Goal: Task Accomplishment & Management: Manage account settings

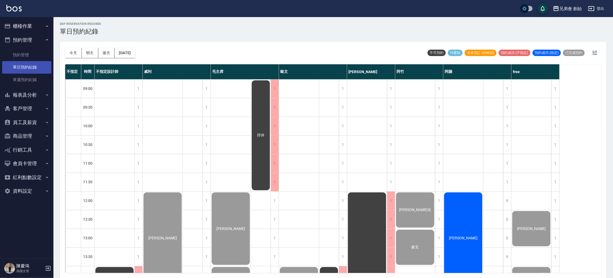
scroll to position [194, 0]
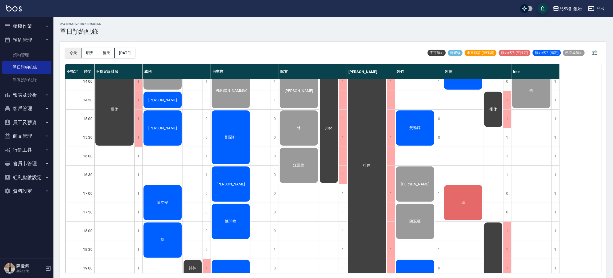
drag, startPoint x: 68, startPoint y: 59, endPoint x: 73, endPoint y: 54, distance: 7.0
click at [68, 59] on div "今天 明天 後天 2025/09/14" at bounding box center [100, 53] width 70 height 23
click at [73, 54] on button "今天" at bounding box center [73, 53] width 17 height 10
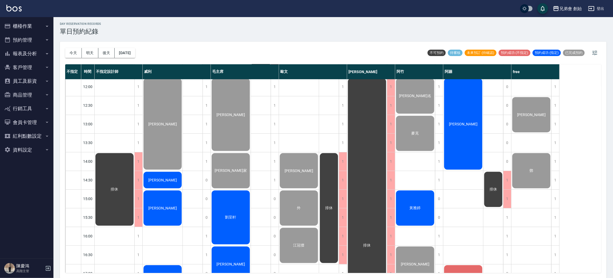
scroll to position [234, 0]
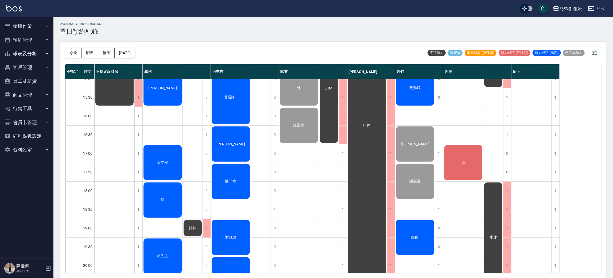
click at [29, 125] on button "會員卡管理" at bounding box center [26, 123] width 49 height 14
click at [33, 80] on button "員工及薪資" at bounding box center [26, 81] width 49 height 14
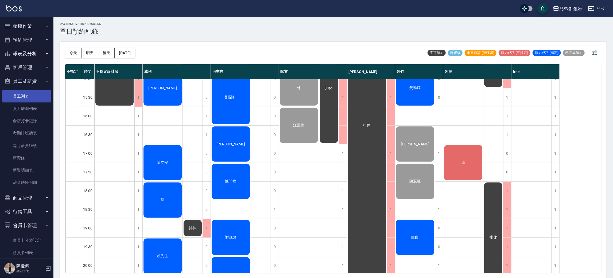
click at [34, 96] on link "員工列表" at bounding box center [26, 96] width 49 height 12
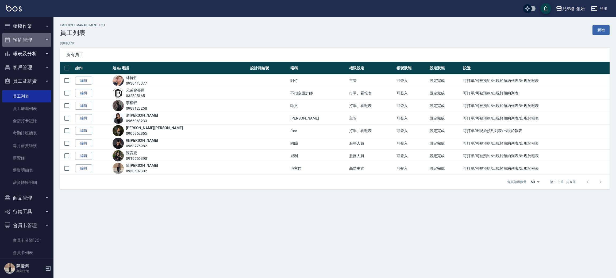
click at [36, 35] on button "預約管理" at bounding box center [26, 40] width 49 height 14
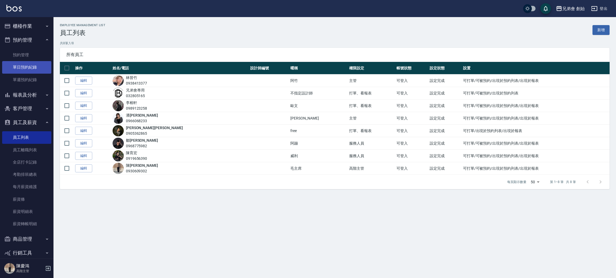
click at [25, 72] on link "單日預約紀錄" at bounding box center [26, 67] width 49 height 12
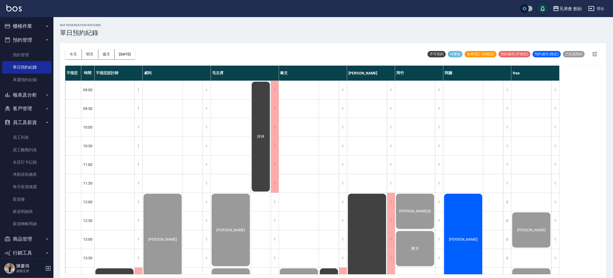
scroll to position [200, 0]
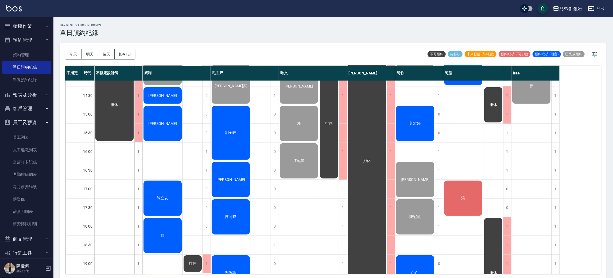
click at [455, 207] on div "湯" at bounding box center [463, 198] width 40 height 37
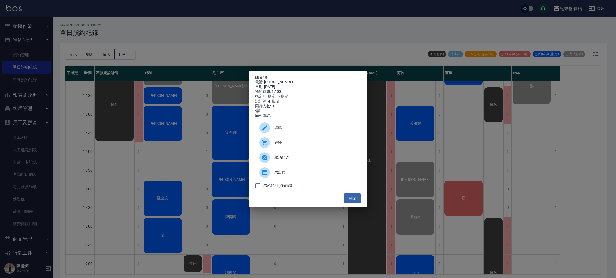
click at [269, 142] on div at bounding box center [266, 143] width 15 height 11
click at [219, 103] on div "姓名: 湯 電話: 0979885878 日期: 2025/09/14 預約時間: 17:00 指定/不指定: 不指定 設計師: 不指定 同行人數: 0 備註…" at bounding box center [308, 139] width 616 height 278
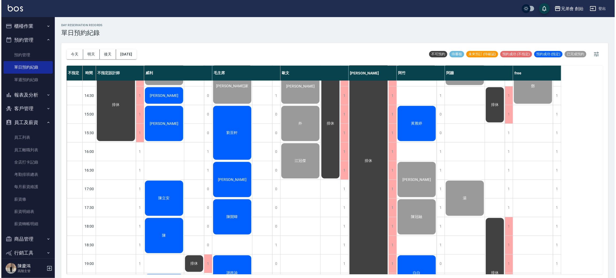
scroll to position [281, 0]
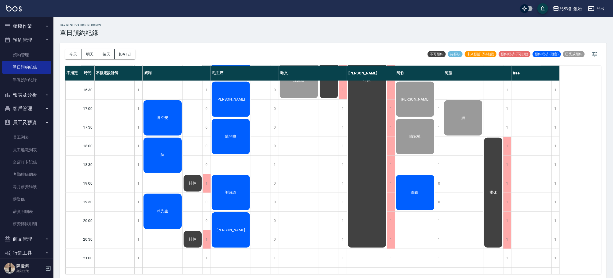
click at [415, 200] on div "白白" at bounding box center [415, 192] width 40 height 37
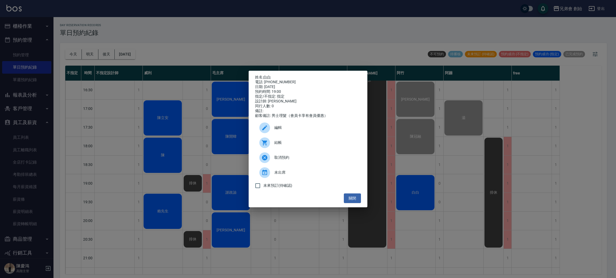
click at [286, 146] on span "結帳" at bounding box center [315, 143] width 82 height 6
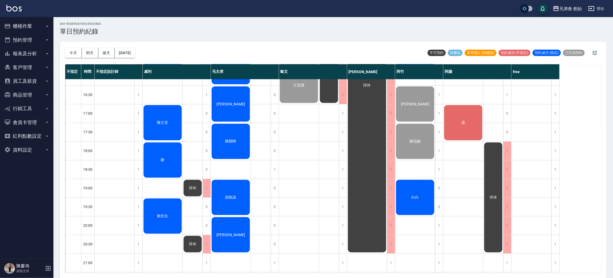
scroll to position [355, 0]
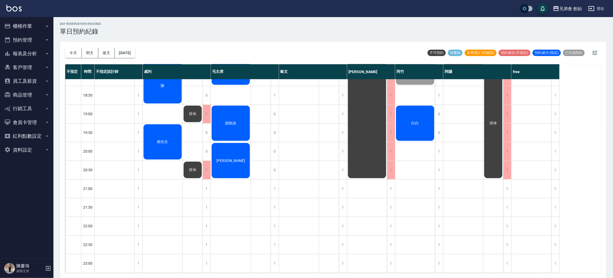
click at [33, 83] on button "員工及薪資" at bounding box center [26, 81] width 49 height 14
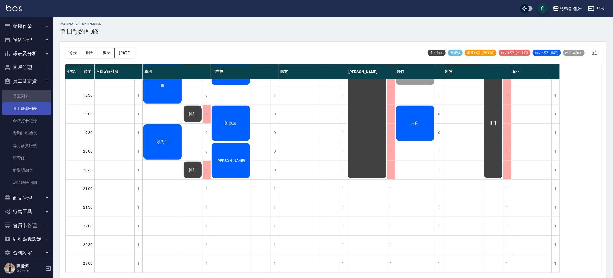
drag, startPoint x: 34, startPoint y: 101, endPoint x: 36, endPoint y: 104, distance: 3.5
click at [34, 102] on link "員工列表" at bounding box center [26, 96] width 49 height 12
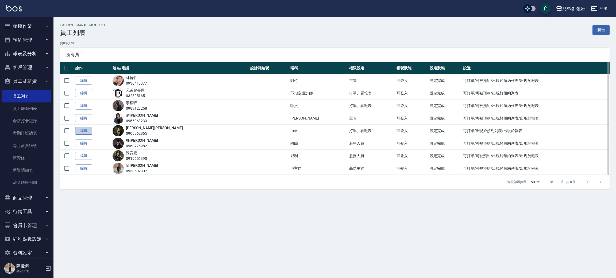
click at [84, 131] on link "編輯" at bounding box center [83, 131] width 17 height 8
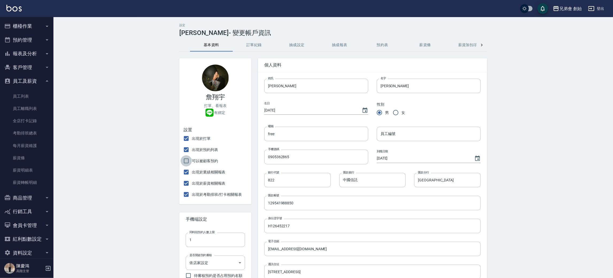
click at [185, 160] on input "可以被顧客預約" at bounding box center [186, 160] width 11 height 11
checkbox input "true"
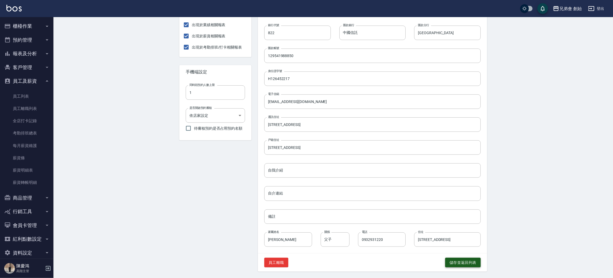
click at [472, 259] on button "儲存並返回列表" at bounding box center [463, 263] width 36 height 10
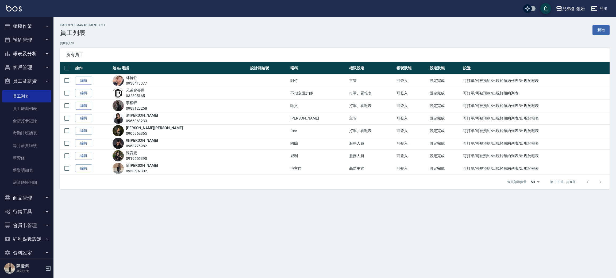
click at [41, 22] on button "櫃檯作業" at bounding box center [26, 26] width 49 height 14
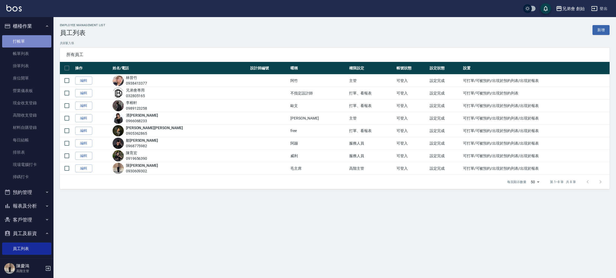
click at [33, 38] on link "打帳單" at bounding box center [26, 41] width 49 height 12
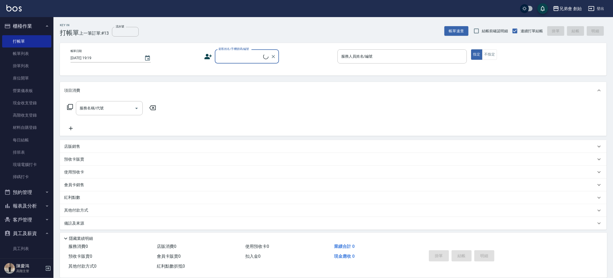
click at [243, 51] on label "顧客姓名/手機號碼/編號" at bounding box center [234, 49] width 30 height 4
click at [243, 52] on input "顧客姓名/手機號碼/編號" at bounding box center [240, 56] width 46 height 9
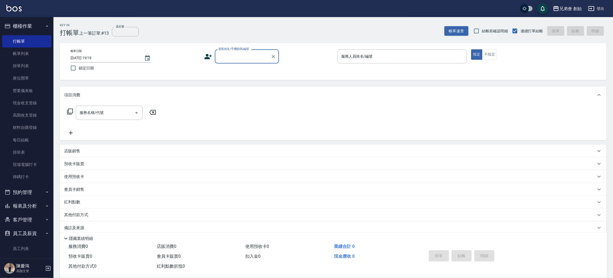
click at [242, 56] on input "顧客姓名/手機號碼/編號" at bounding box center [242, 56] width 51 height 9
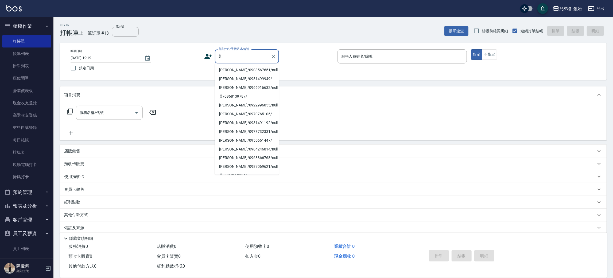
type input "黃"
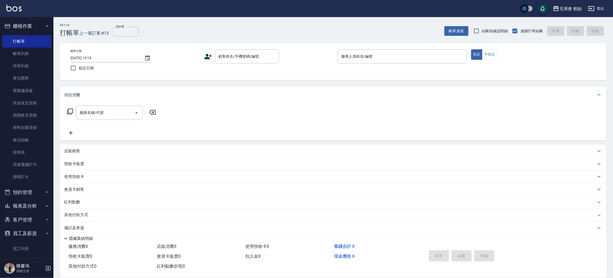
click at [242, 42] on div "Key In 打帳單 上一筆訂單:#13 流水號 流水號 帳單速查 結帳前確認明細 連續打單結帳 掛單 結帳 明細 帳單日期 2025/09/14 19:19…" at bounding box center [332, 151] width 559 height 268
click at [359, 56] on input "服務人員姓名/編號" at bounding box center [402, 56] width 125 height 9
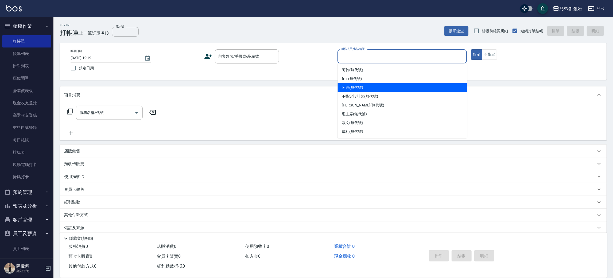
click at [372, 87] on div "阿蹦 (無代號)" at bounding box center [402, 87] width 129 height 9
type input "阿蹦(無代號)"
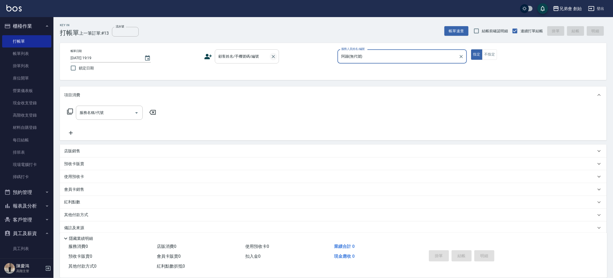
click at [271, 55] on icon "Clear" at bounding box center [273, 56] width 5 height 5
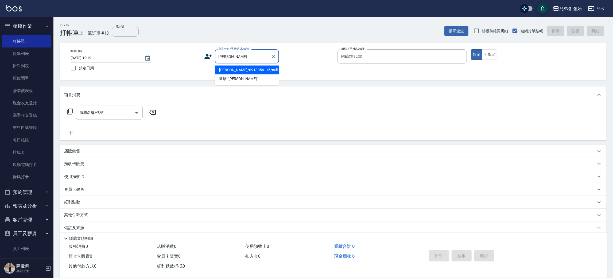
click at [236, 71] on li "黃敬文/0913056115/null" at bounding box center [247, 70] width 64 height 9
type input "黃敬文/0913056115/null"
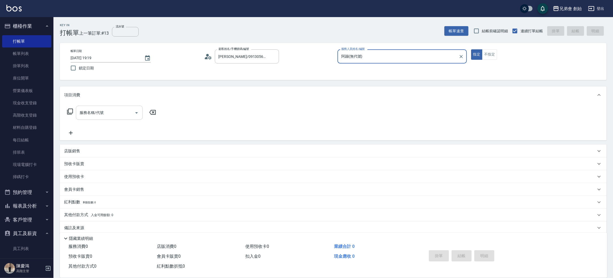
click at [123, 112] on input "服務名稱/代號" at bounding box center [105, 112] width 54 height 9
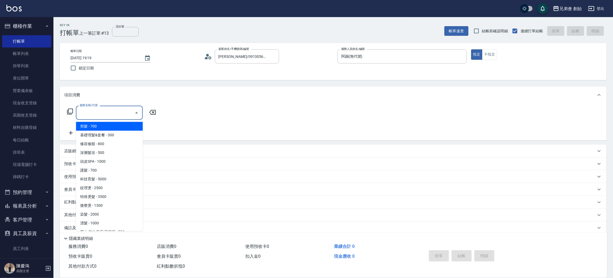
click at [118, 126] on span "剪髮 - 700" at bounding box center [109, 126] width 67 height 9
type input "剪髮(A01)"
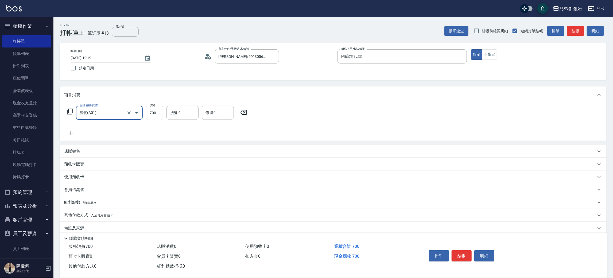
click at [90, 215] on p "其他付款方式 入金可用餘額: 0" at bounding box center [88, 216] width 49 height 6
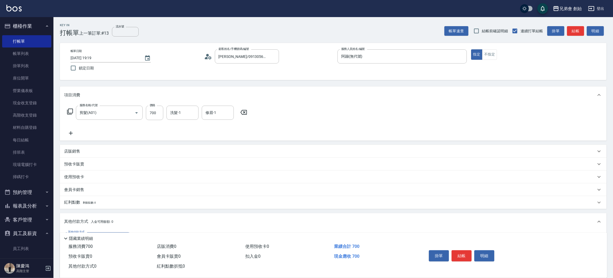
scroll to position [69, 0]
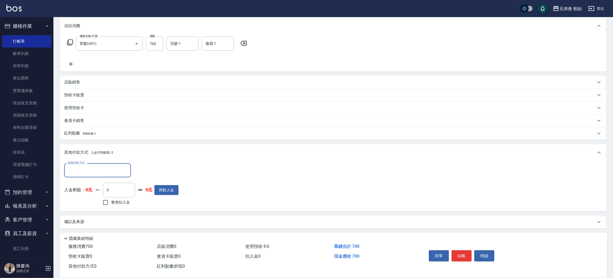
click at [104, 132] on div "紅利點數 剩餘點數: 0" at bounding box center [330, 134] width 532 height 6
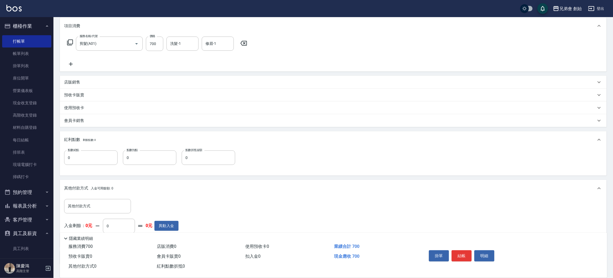
click at [105, 186] on p "其他付款方式 入金可用餘額: 0" at bounding box center [88, 189] width 49 height 6
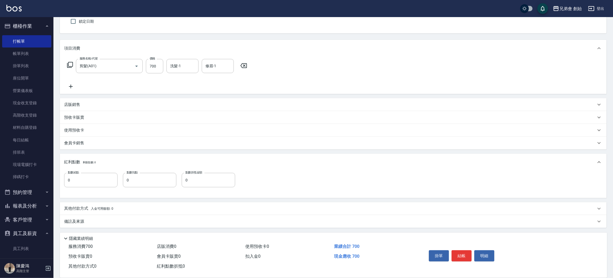
scroll to position [46, 0]
click at [99, 209] on span "入金可用餘額: 0" at bounding box center [102, 210] width 23 height 4
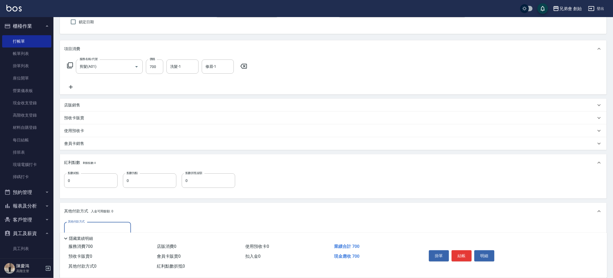
scroll to position [105, 0]
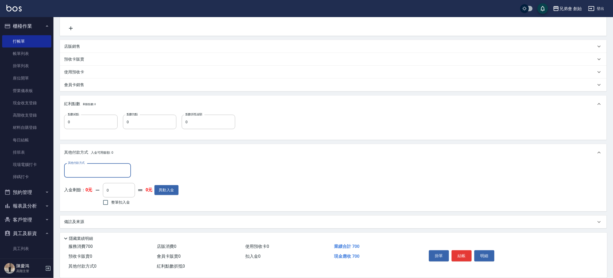
click at [94, 175] on div "其他付款方式" at bounding box center [97, 171] width 67 height 14
click at [100, 194] on span "轉帳" at bounding box center [97, 193] width 67 height 9
type input "轉帳"
drag, startPoint x: 149, startPoint y: 171, endPoint x: 133, endPoint y: 175, distance: 15.7
click at [133, 175] on div "其他付款方式 轉帳 其他付款方式 轉帳金額 0 轉帳金額" at bounding box center [121, 171] width 114 height 14
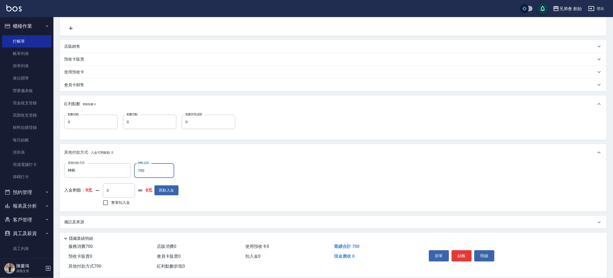
type input "700"
click at [362, 169] on div "其他付款方式 轉帳 其他付款方式 轉帳金額 700 轉帳金額 入金剩餘： 0元 0 ​ 整筆扣入金 0元 異動入金" at bounding box center [333, 186] width 538 height 44
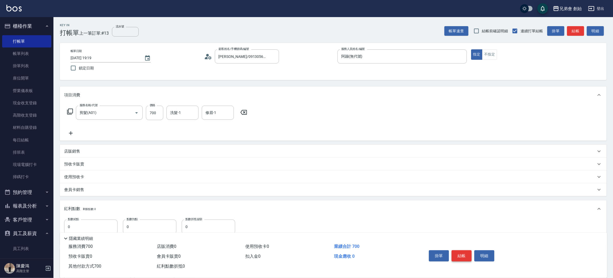
click at [459, 254] on button "結帳" at bounding box center [462, 256] width 20 height 11
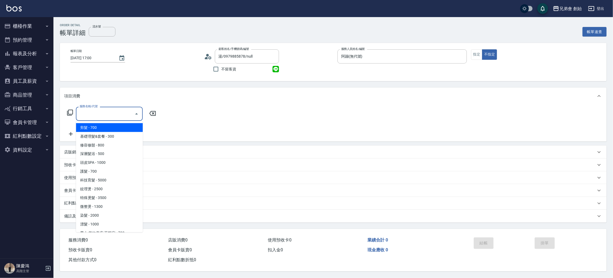
click at [125, 129] on span "剪髮 - 700" at bounding box center [109, 127] width 67 height 9
type input "剪髮(A01)"
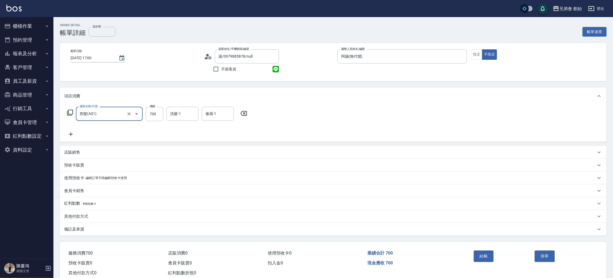
scroll to position [14, 0]
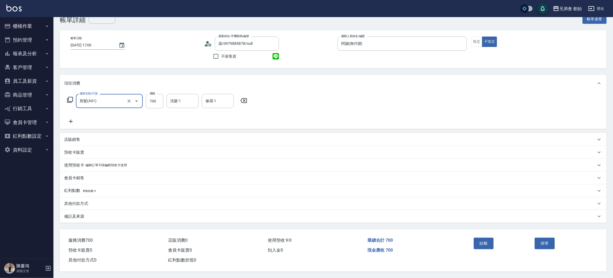
click at [102, 198] on div "其他付款方式" at bounding box center [333, 203] width 547 height 13
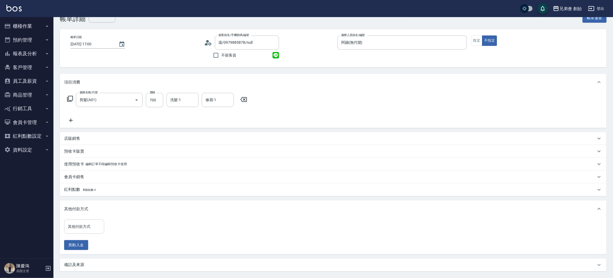
click at [91, 227] on input "其他付款方式" at bounding box center [84, 226] width 35 height 9
click at [93, 247] on span "轉帳" at bounding box center [84, 249] width 40 height 9
type input "轉帳"
click at [129, 225] on input "0" at bounding box center [127, 227] width 40 height 14
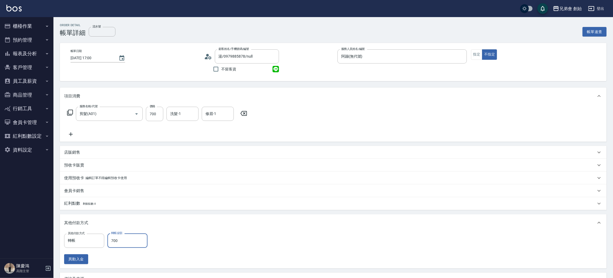
scroll to position [64, 0]
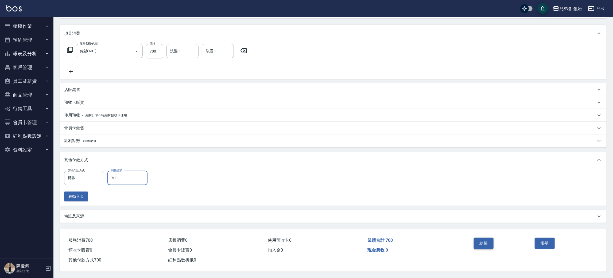
type input "700"
click at [478, 243] on button "結帳" at bounding box center [484, 243] width 20 height 11
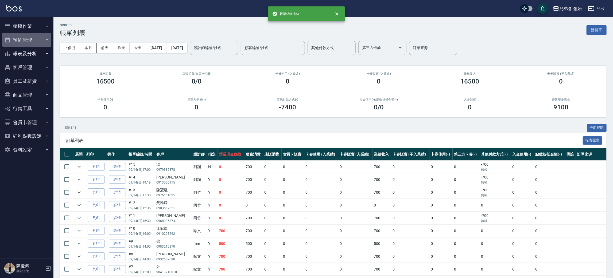
click at [39, 39] on button "預約管理" at bounding box center [26, 40] width 49 height 14
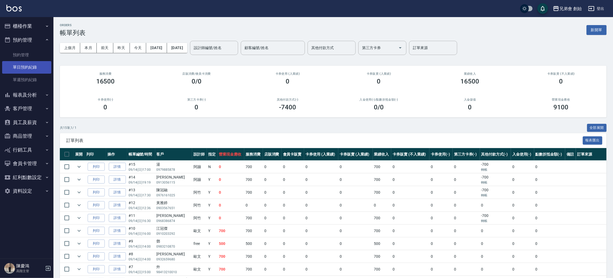
click at [39, 65] on link "單日預約紀錄" at bounding box center [26, 67] width 49 height 12
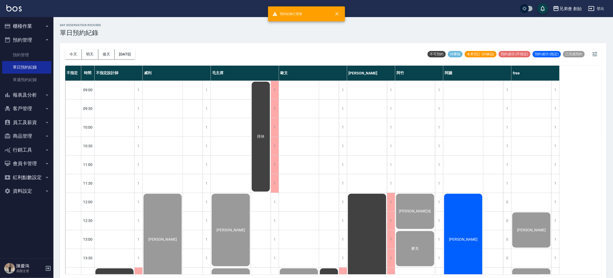
click at [476, 212] on div "[PERSON_NAME]" at bounding box center [463, 239] width 40 height 93
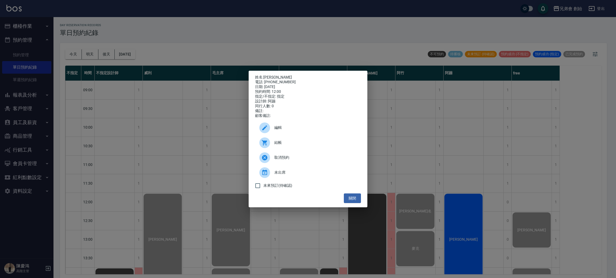
click at [314, 144] on span "結帳" at bounding box center [315, 143] width 82 height 6
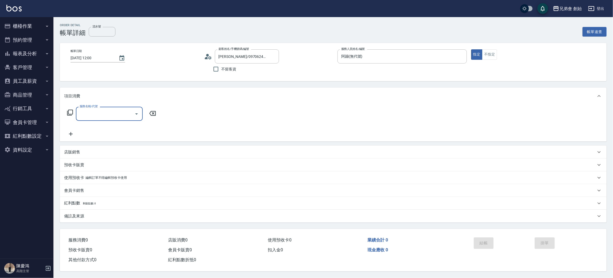
drag, startPoint x: 0, startPoint y: 0, endPoint x: 127, endPoint y: 113, distance: 170.1
click at [127, 113] on input "服務名稱/代號" at bounding box center [105, 113] width 54 height 9
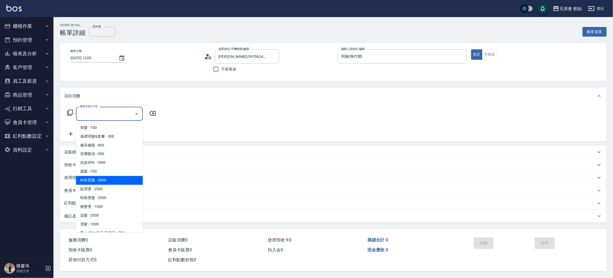
scroll to position [33, 0]
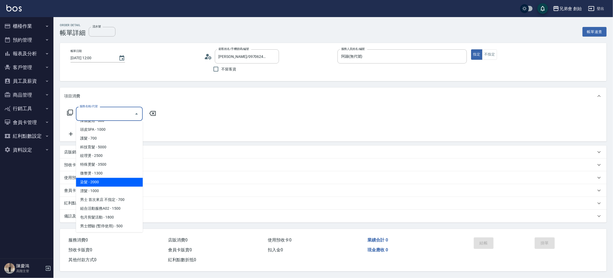
click at [116, 180] on span "染髮 - 2000" at bounding box center [109, 182] width 67 height 9
type input "染髮 (E01)"
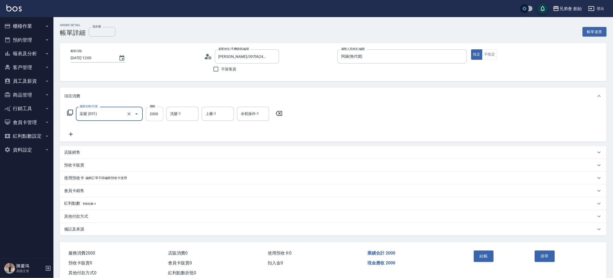
click at [160, 111] on input "2000" at bounding box center [154, 114] width 17 height 14
type input "4000"
click at [479, 257] on button "結帳" at bounding box center [484, 256] width 20 height 11
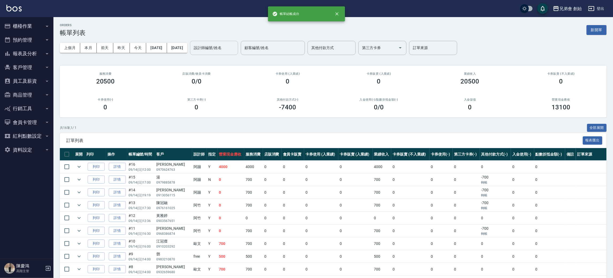
click at [237, 43] on div "設計師編號/姓名 設計師編號/姓名" at bounding box center [214, 48] width 48 height 14
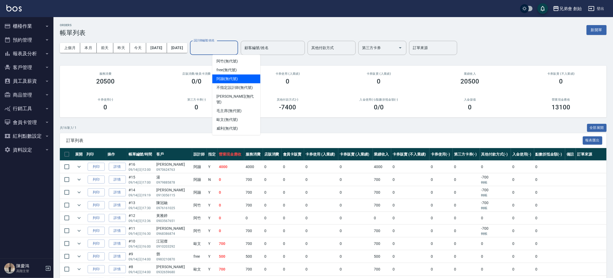
click at [234, 76] on span "阿蹦 (無代號)" at bounding box center [226, 79] width 21 height 6
type input "阿蹦(無代號)"
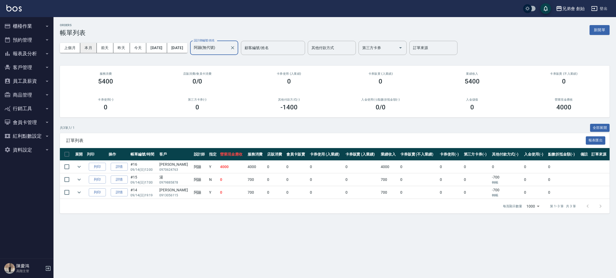
click at [90, 47] on button "本月" at bounding box center [88, 48] width 17 height 10
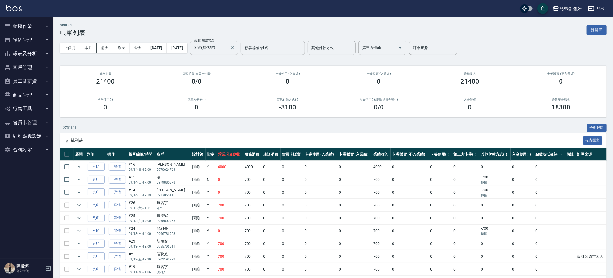
click at [236, 48] on button "Clear" at bounding box center [232, 47] width 7 height 7
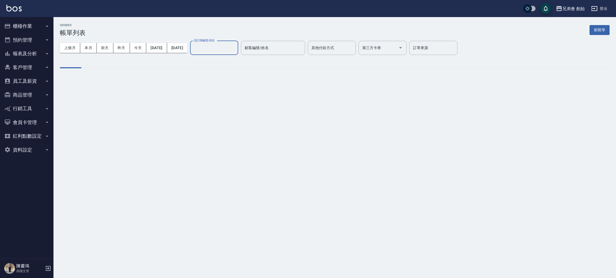
click at [236, 48] on input "設計師編號/姓名" at bounding box center [213, 47] width 43 height 9
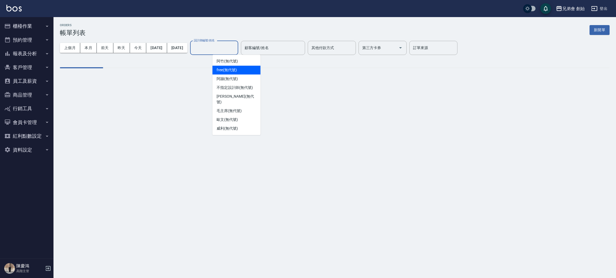
click at [228, 108] on span "毛主席 (無代號)" at bounding box center [228, 111] width 25 height 6
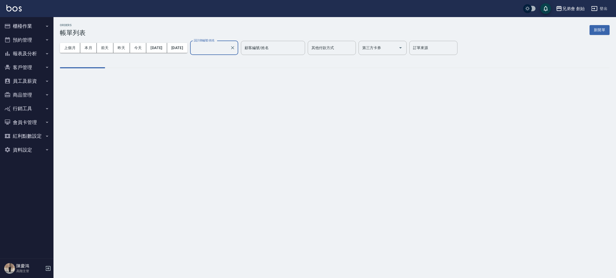
click at [226, 112] on div "ORDERS 帳單列表 新開單 上個月 本月 [DATE] [DATE] [DATE] [DATE] [DATE] 設計師編號/姓名 設計師編號/姓名 顧客編…" at bounding box center [308, 139] width 616 height 278
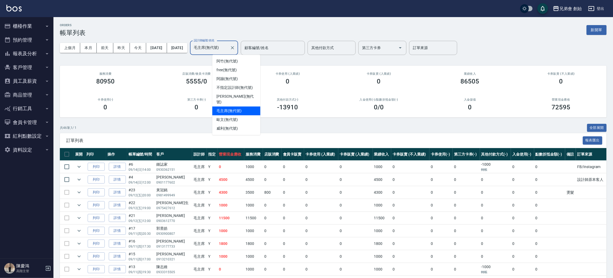
click at [228, 47] on input "毛主席(無代號)" at bounding box center [209, 47] width 35 height 9
click at [242, 115] on div "歐文 (無代號)" at bounding box center [236, 119] width 48 height 9
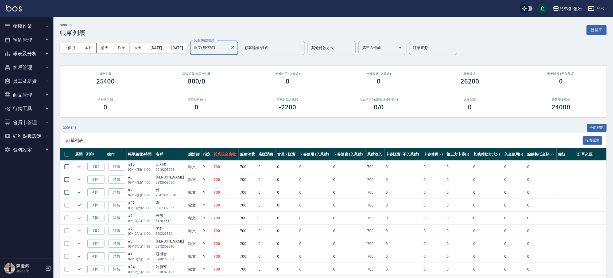
click at [228, 49] on input "歐文(無代號)" at bounding box center [209, 47] width 35 height 9
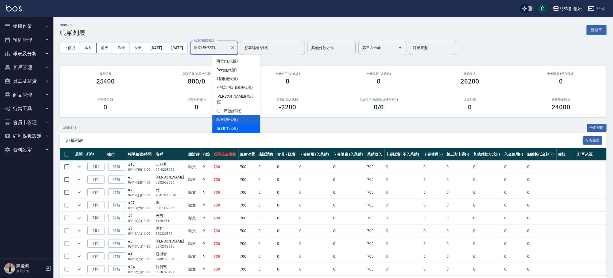
click at [242, 124] on div "威利 (無代號)" at bounding box center [236, 128] width 48 height 9
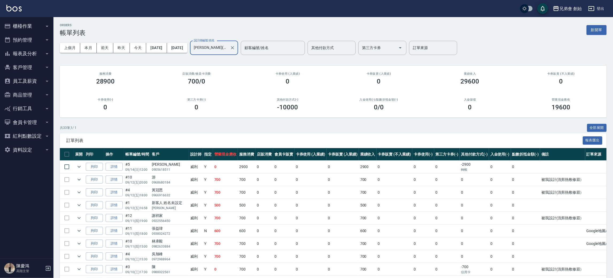
click at [228, 47] on input "威利(無代號)" at bounding box center [209, 47] width 35 height 9
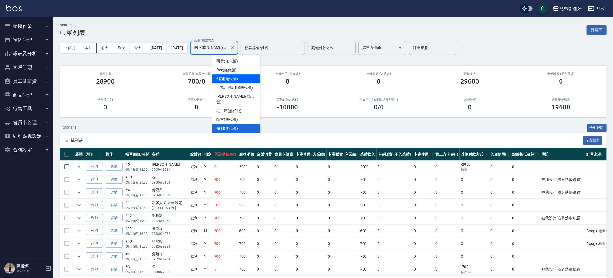
click at [244, 76] on div "阿蹦 (無代號)" at bounding box center [236, 79] width 48 height 9
type input "阿蹦(無代號)"
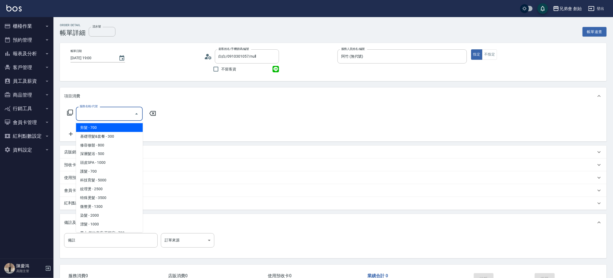
click at [121, 124] on span "剪髮 - 700" at bounding box center [109, 127] width 67 height 9
type input "剪髮(A01)"
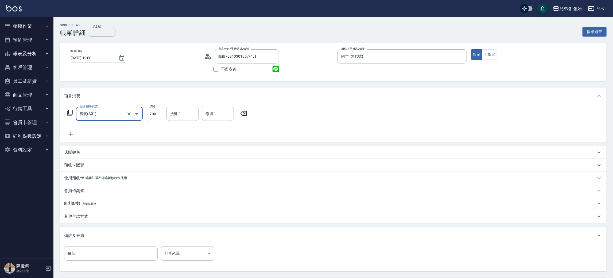
click at [94, 218] on div "其他付款方式" at bounding box center [330, 217] width 532 height 6
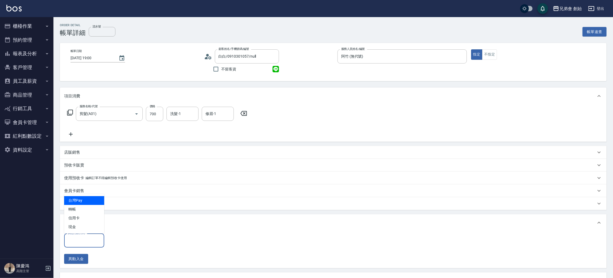
click at [93, 240] on input "其他付款方式" at bounding box center [84, 240] width 35 height 9
click at [90, 213] on span "轉帳" at bounding box center [84, 209] width 40 height 9
type input "轉帳"
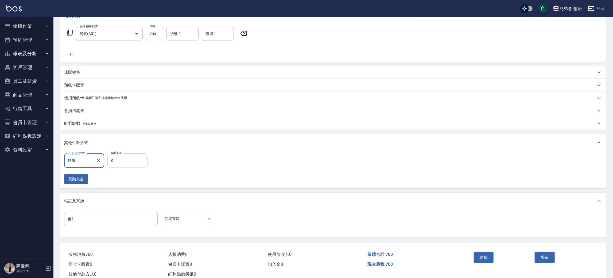
click at [135, 158] on input "0" at bounding box center [127, 161] width 40 height 14
type input "700"
click at [486, 259] on button "結帳" at bounding box center [484, 257] width 20 height 11
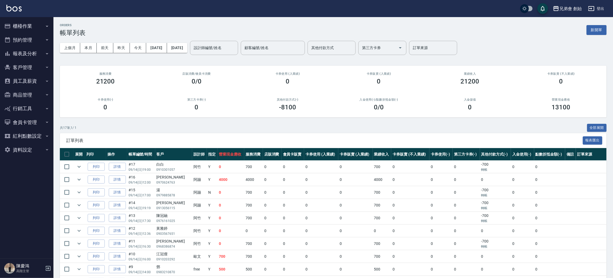
drag, startPoint x: 39, startPoint y: 33, endPoint x: 39, endPoint y: 41, distance: 7.5
click at [39, 33] on button "預約管理" at bounding box center [26, 40] width 49 height 14
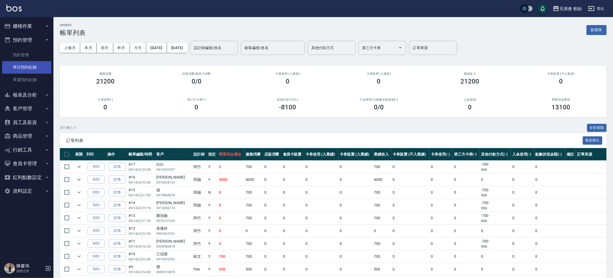
click at [40, 67] on link "單日預約紀錄" at bounding box center [26, 67] width 49 height 12
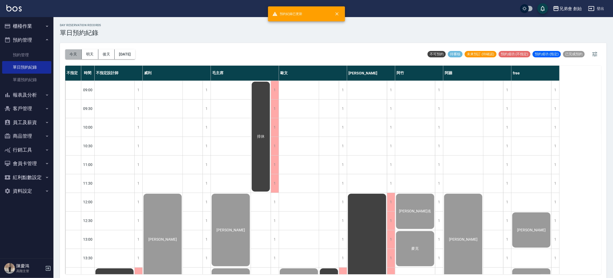
click at [73, 54] on button "今天" at bounding box center [73, 54] width 17 height 10
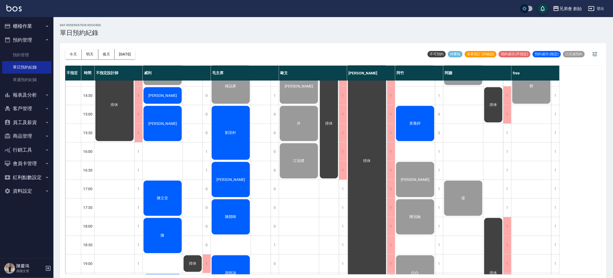
scroll to position [321, 0]
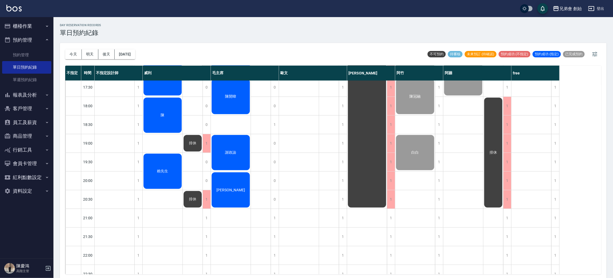
drag, startPoint x: 89, startPoint y: 52, endPoint x: 90, endPoint y: 50, distance: 2.8
click at [89, 52] on button "明天" at bounding box center [90, 54] width 17 height 10
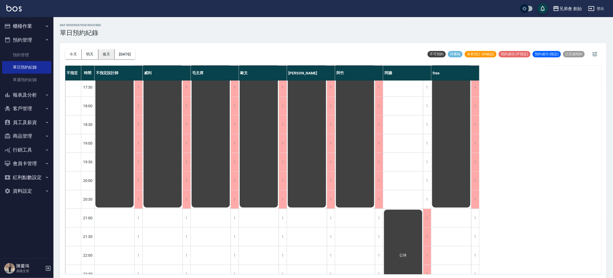
click at [102, 55] on button "後天" at bounding box center [106, 54] width 17 height 10
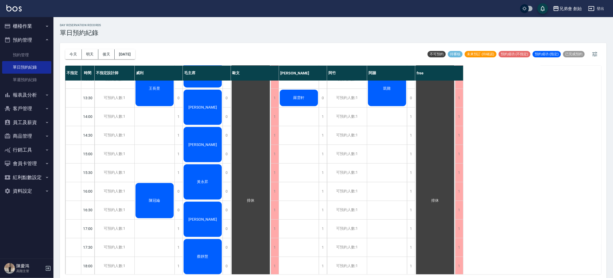
scroll to position [120, 0]
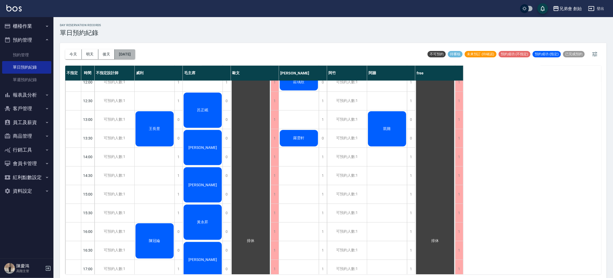
click at [131, 55] on button "[DATE]" at bounding box center [125, 54] width 20 height 10
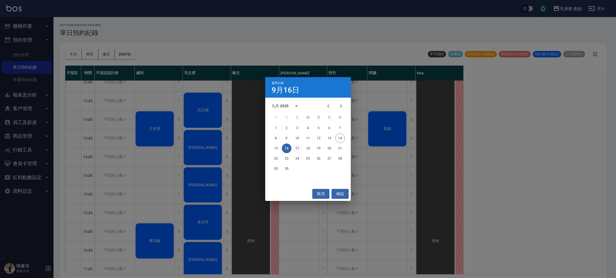
click at [301, 147] on button "17" at bounding box center [297, 149] width 10 height 10
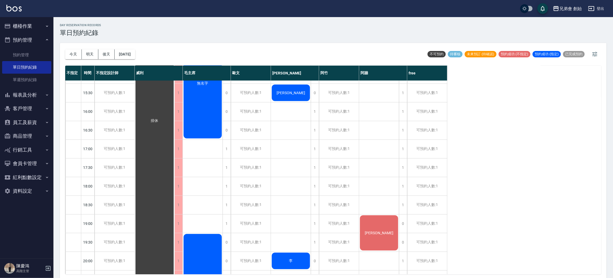
scroll to position [281, 0]
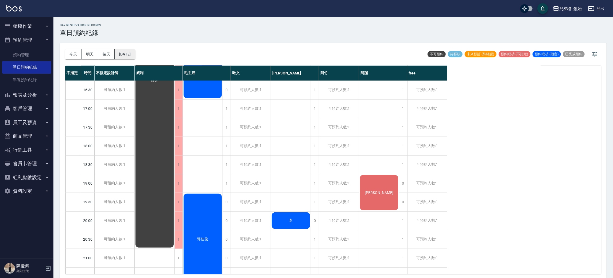
click at [124, 58] on button "[DATE]" at bounding box center [125, 54] width 20 height 10
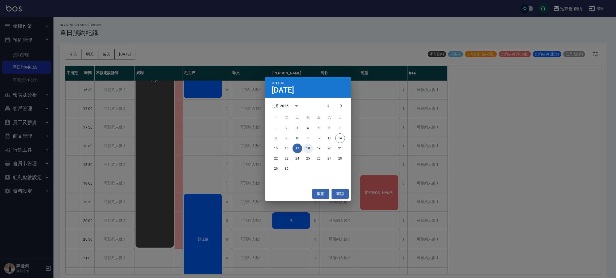
click at [308, 147] on button "18" at bounding box center [308, 149] width 10 height 10
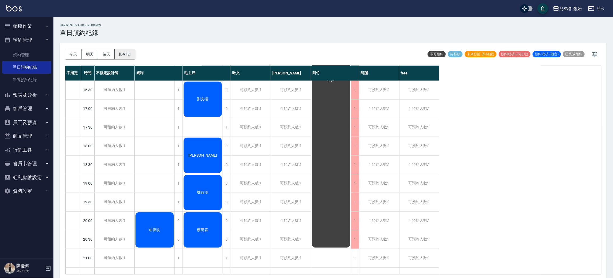
click at [135, 52] on button "[DATE]" at bounding box center [125, 54] width 20 height 10
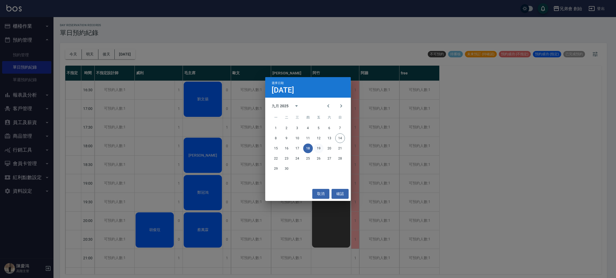
click at [321, 145] on button "19" at bounding box center [319, 149] width 10 height 10
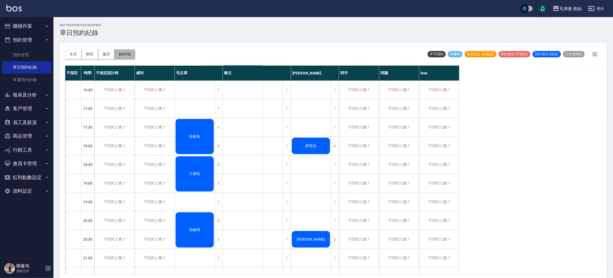
click at [134, 56] on button "[DATE]" at bounding box center [125, 54] width 20 height 10
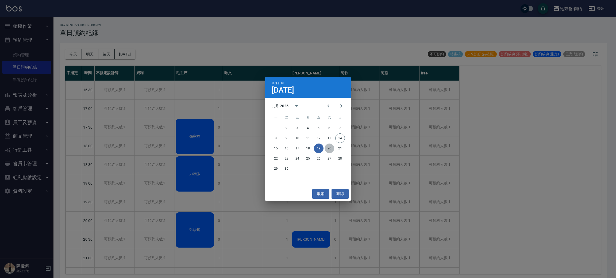
click at [329, 147] on button "20" at bounding box center [329, 149] width 10 height 10
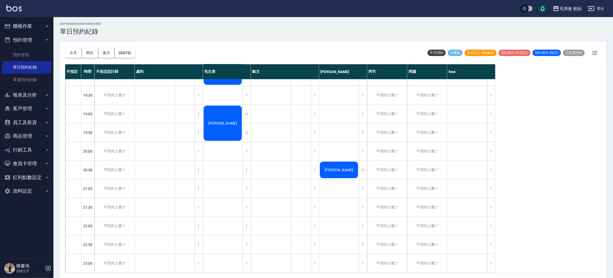
scroll to position [114, 0]
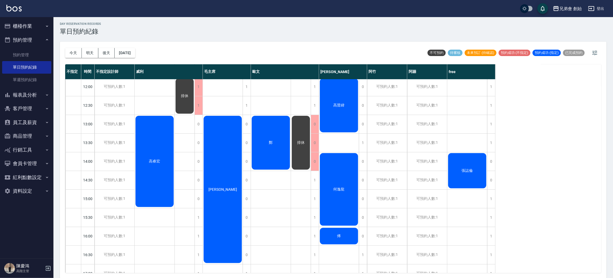
drag, startPoint x: 468, startPoint y: 179, endPoint x: 470, endPoint y: 171, distance: 8.4
click at [470, 171] on div "張誌倫" at bounding box center [467, 171] width 40 height 37
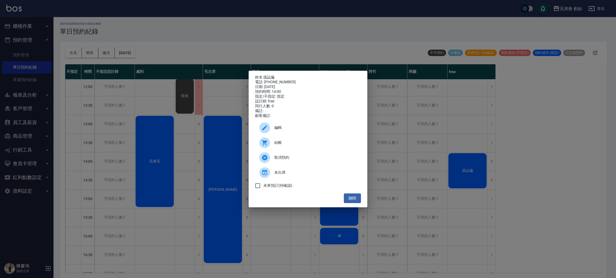
click at [288, 130] on span "編輯" at bounding box center [315, 128] width 82 height 6
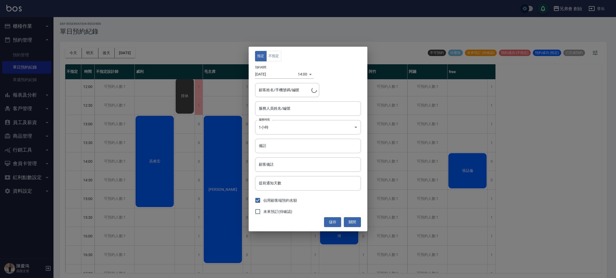
type input "free(無代號)"
type input "[PERSON_NAME]/0931334259"
click at [269, 72] on input "[DATE]" at bounding box center [276, 74] width 43 height 9
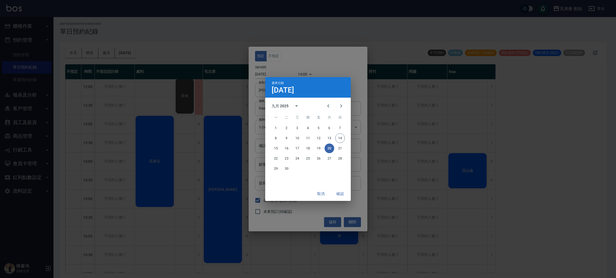
click at [277, 75] on div "選擇日期 [DATE] 九月 2025 一 二 三 四 五 六 日 1 2 3 4 5 6 7 8 9 10 11 12 13 14 15 16 17 18 …" at bounding box center [308, 139] width 616 height 278
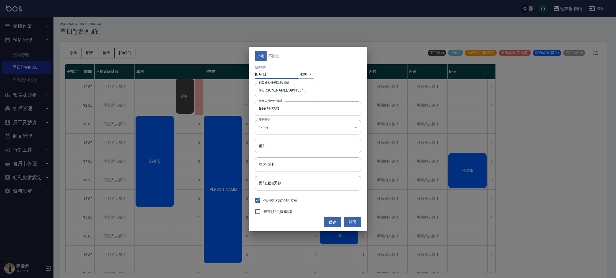
click at [280, 75] on input "[DATE]" at bounding box center [276, 74] width 43 height 9
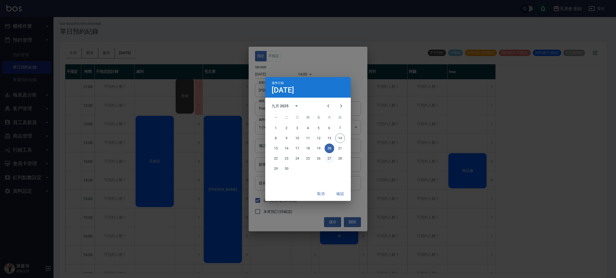
click at [328, 156] on button "27" at bounding box center [329, 159] width 10 height 10
type input "[DATE]"
type input "1758952800000"
click at [338, 193] on button "確認" at bounding box center [339, 194] width 17 height 10
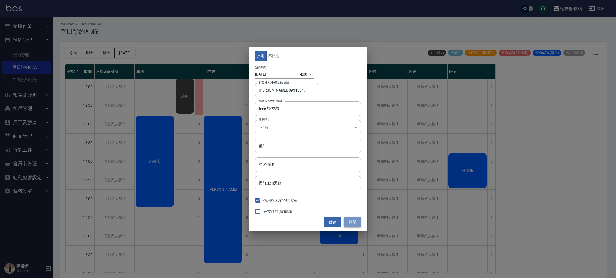
click at [356, 220] on button "關閉" at bounding box center [352, 222] width 17 height 10
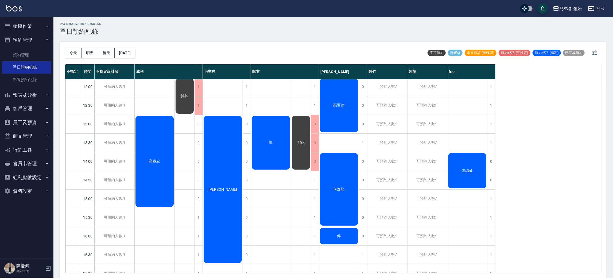
click at [448, 176] on div "張誌倫" at bounding box center [467, 171] width 40 height 37
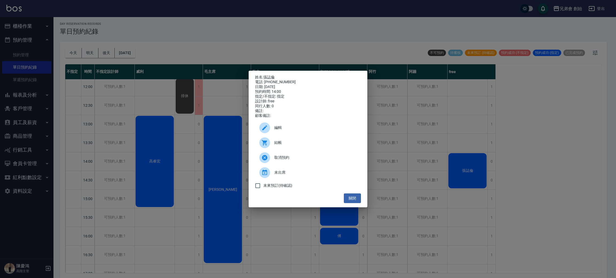
click at [297, 134] on div "編輯" at bounding box center [308, 127] width 106 height 15
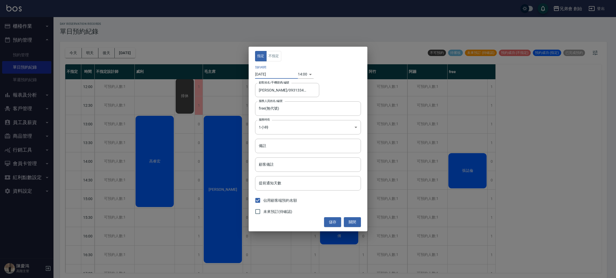
click at [287, 73] on input "[DATE]" at bounding box center [276, 74] width 43 height 9
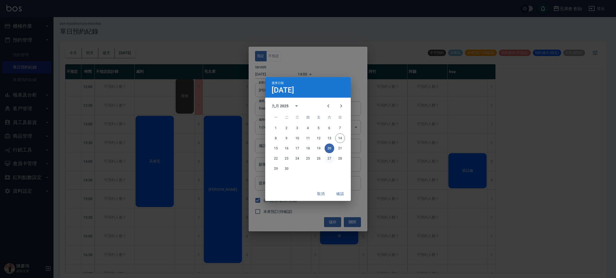
click at [329, 160] on button "27" at bounding box center [329, 159] width 10 height 10
type input "[DATE]"
type input "1758952800000"
click at [340, 199] on div "取消 確認" at bounding box center [307, 194] width 85 height 14
click at [342, 194] on button "確認" at bounding box center [339, 194] width 17 height 10
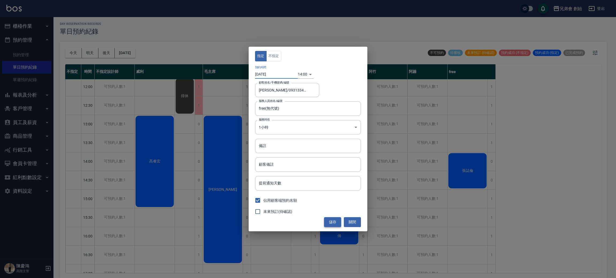
click at [339, 225] on button "儲存" at bounding box center [332, 222] width 17 height 10
